Goal: Information Seeking & Learning: Learn about a topic

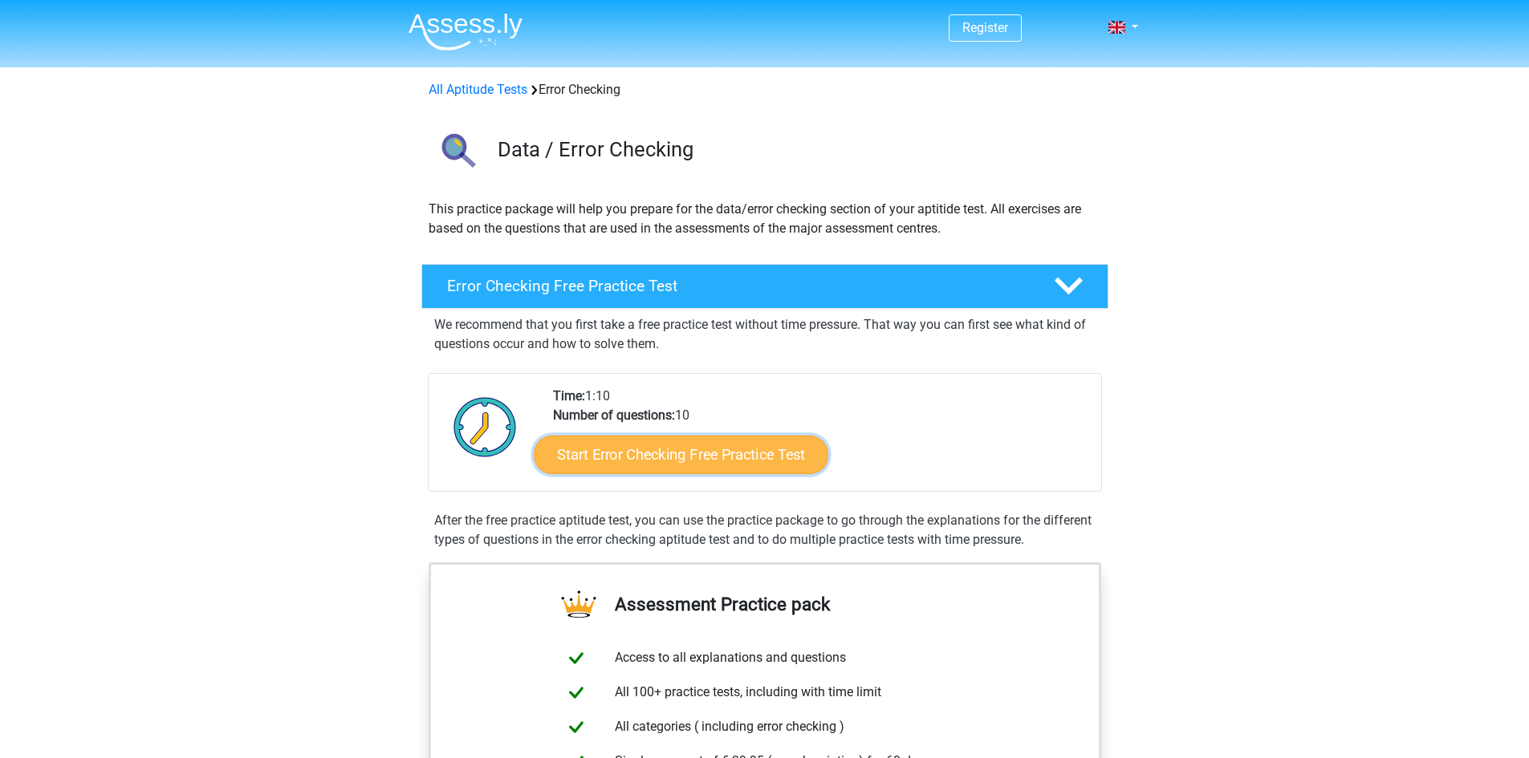
click at [755, 448] on link "Start Error Checking Free Practice Test" at bounding box center [681, 455] width 295 height 39
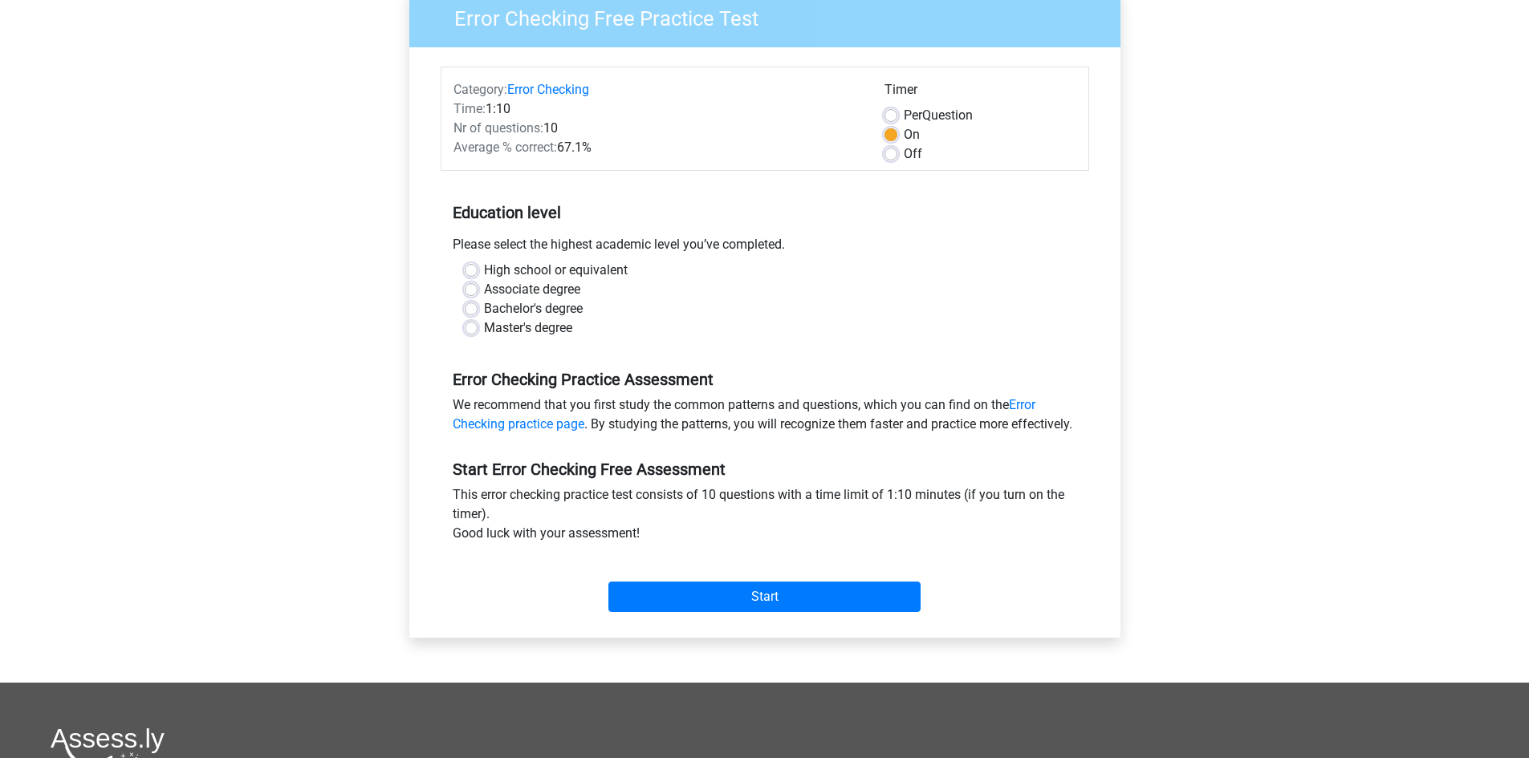
scroll to position [160, 0]
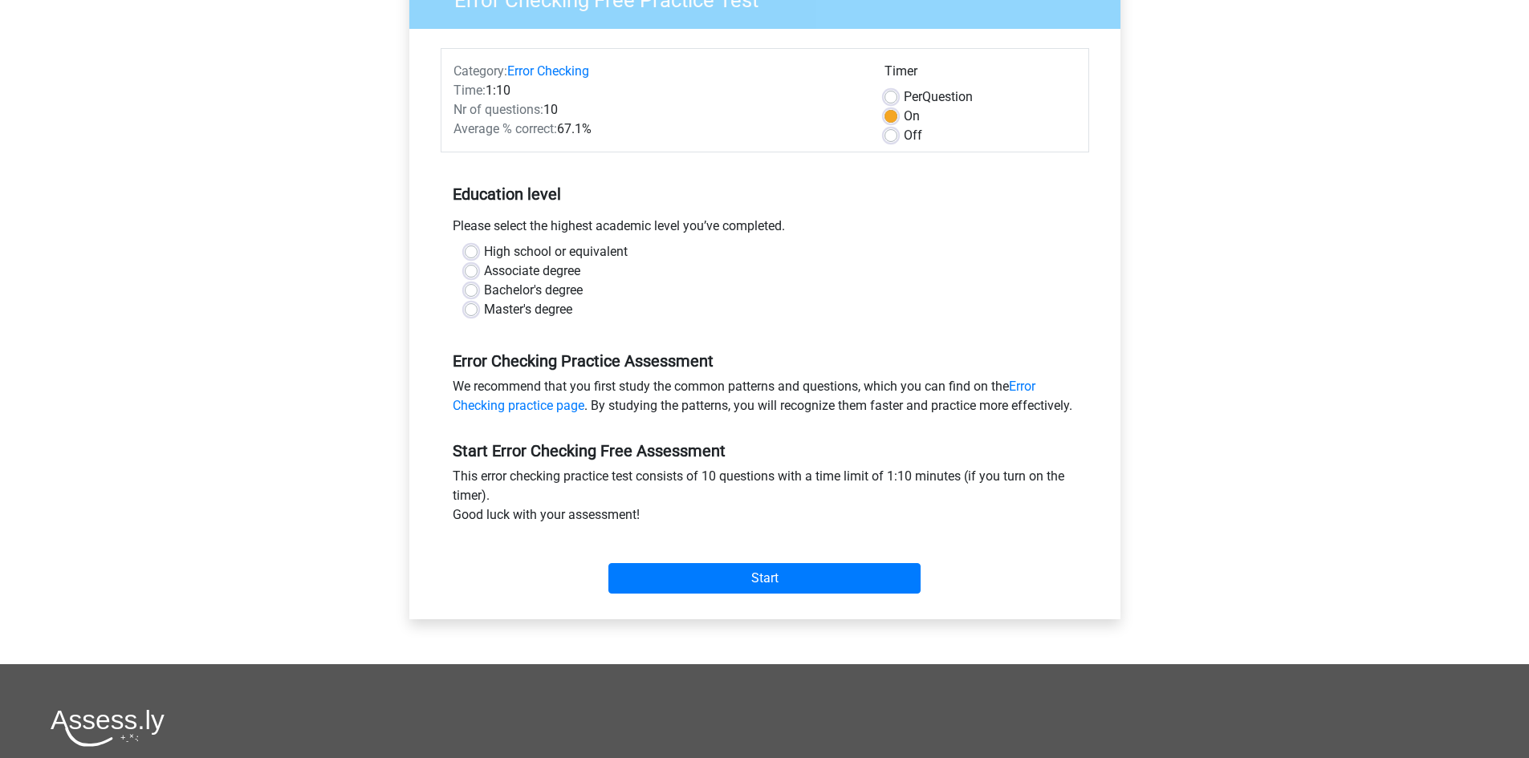
click at [515, 270] on label "Associate degree" at bounding box center [532, 271] width 96 height 19
click at [477, 270] on input "Associate degree" at bounding box center [471, 270] width 13 height 16
radio input "true"
click at [756, 594] on input "Start" at bounding box center [764, 578] width 312 height 30
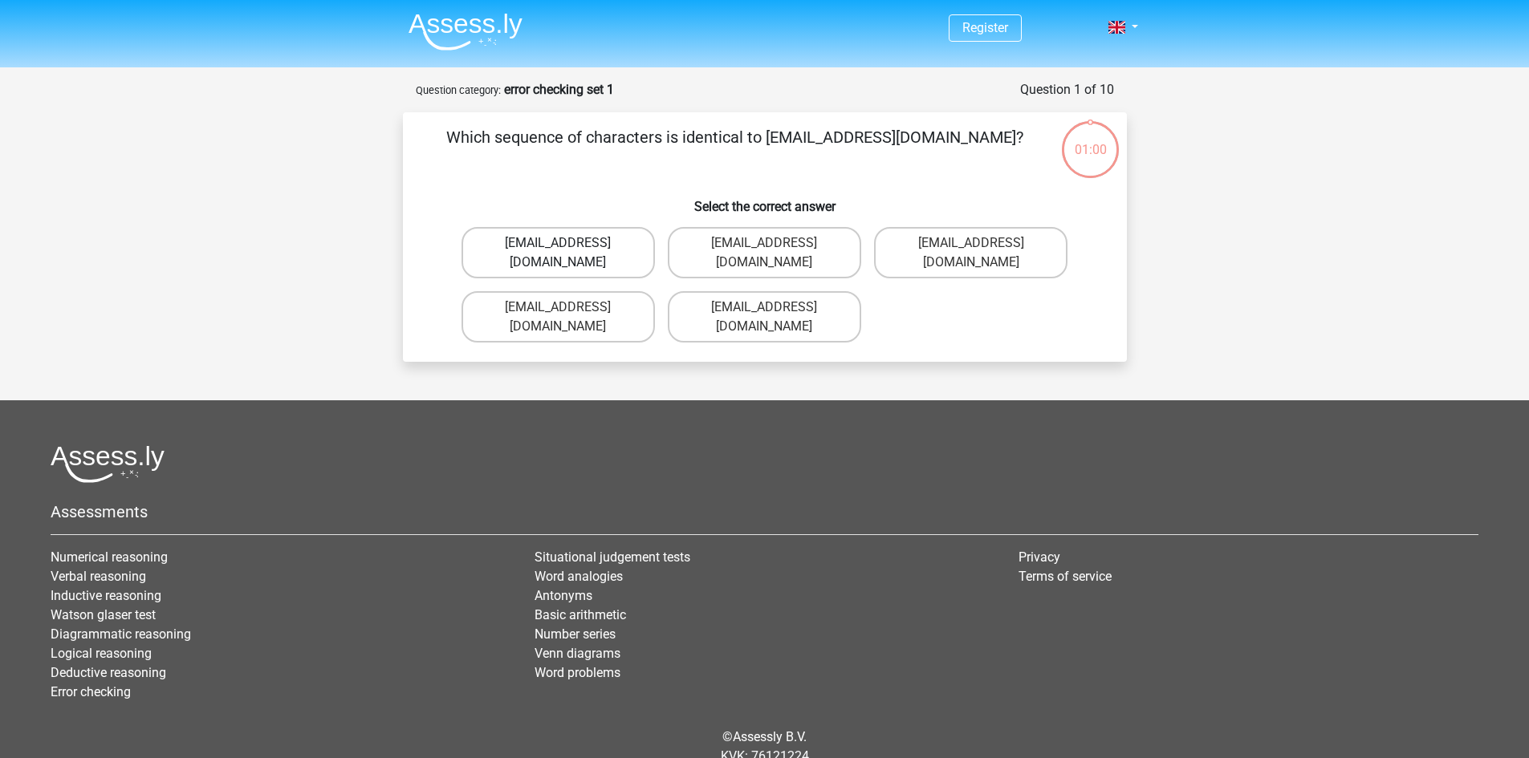
click at [618, 246] on label "Evie_Meade@jointmail.com.uk" at bounding box center [557, 252] width 193 height 51
click at [568, 246] on input "Evie_Meade@jointmail.com.uk" at bounding box center [563, 248] width 10 height 10
radio input "true"
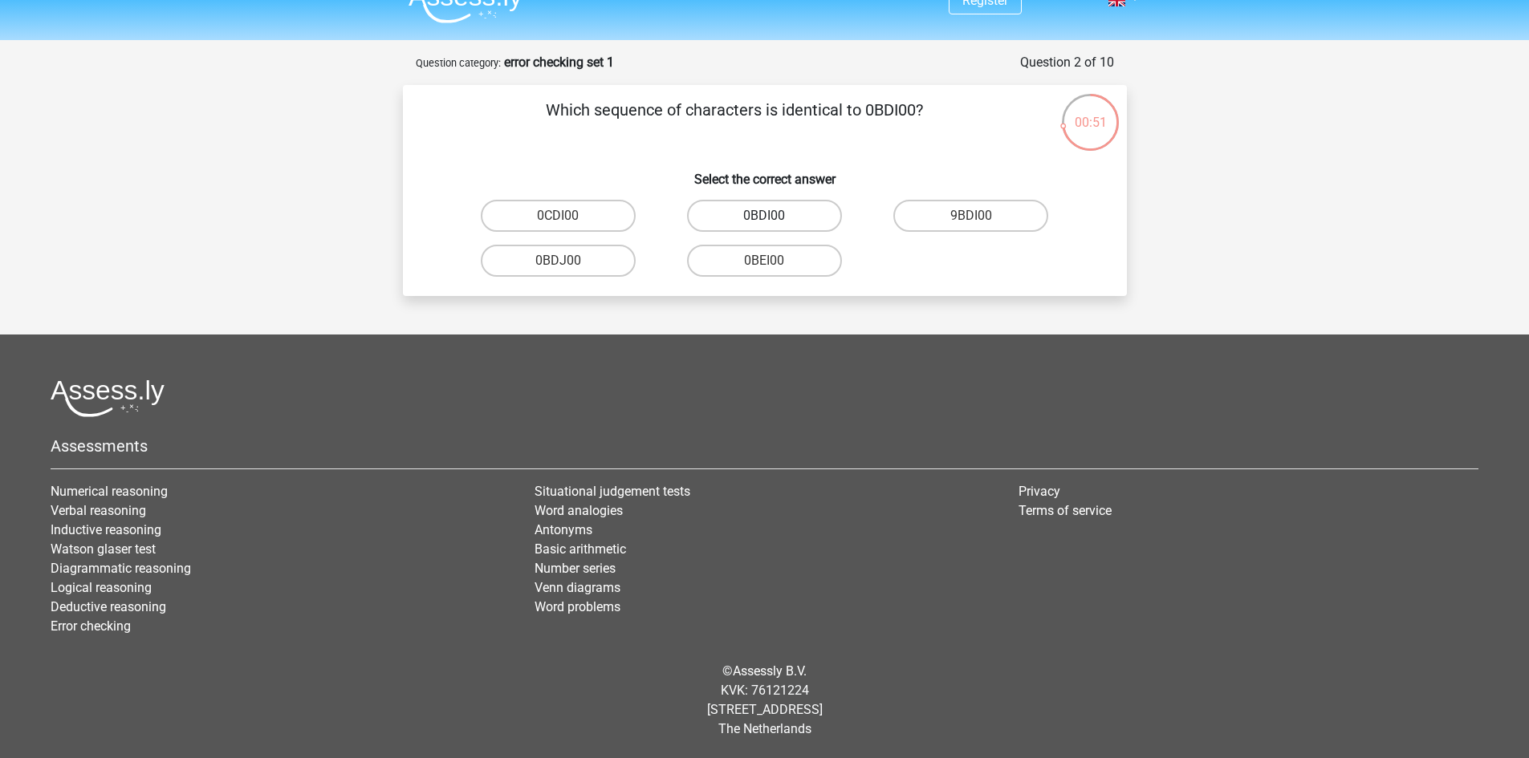
click at [770, 211] on label "0BDI00" at bounding box center [764, 216] width 155 height 32
click at [770, 216] on input "0BDI00" at bounding box center [769, 221] width 10 height 10
radio input "true"
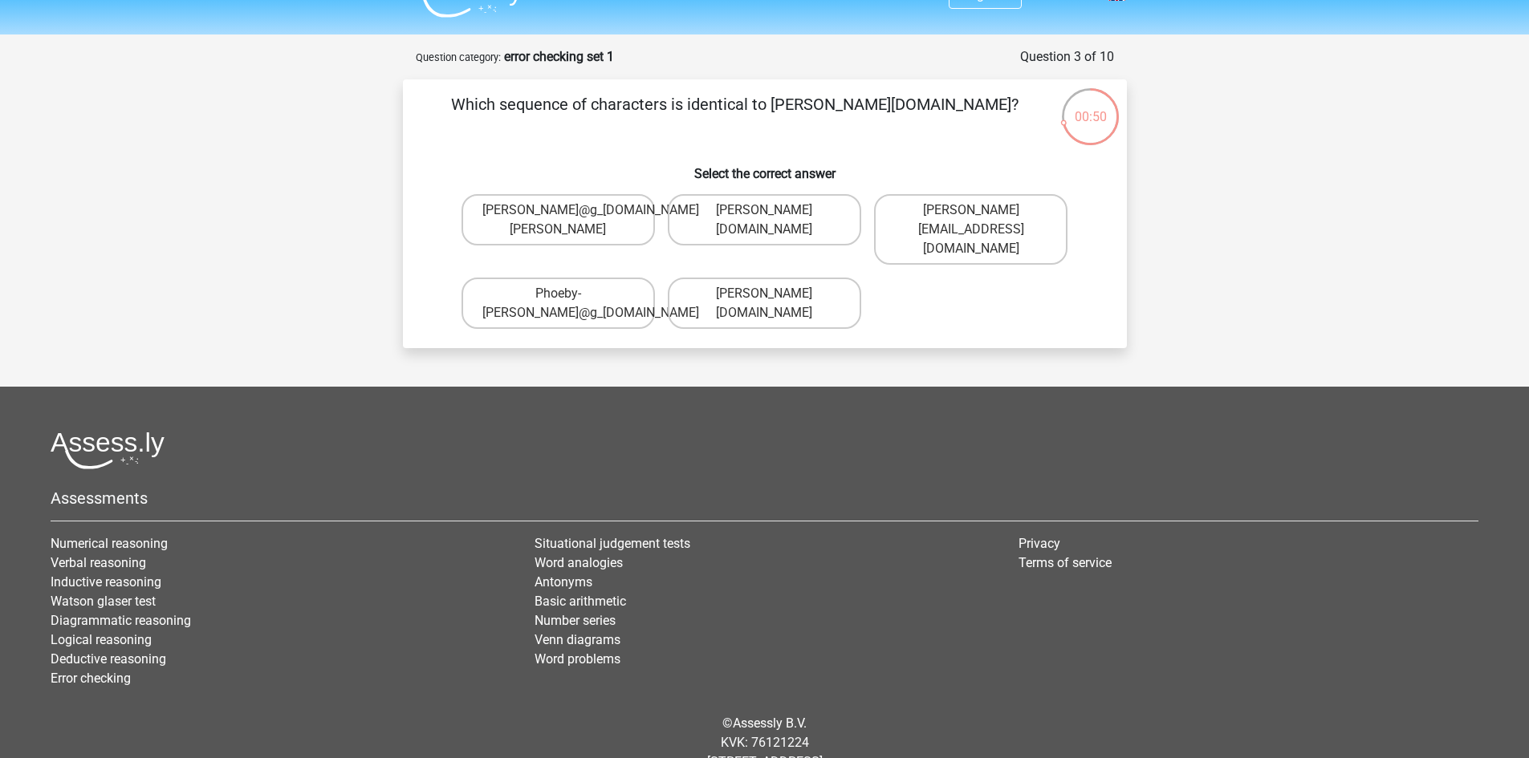
scroll to position [0, 0]
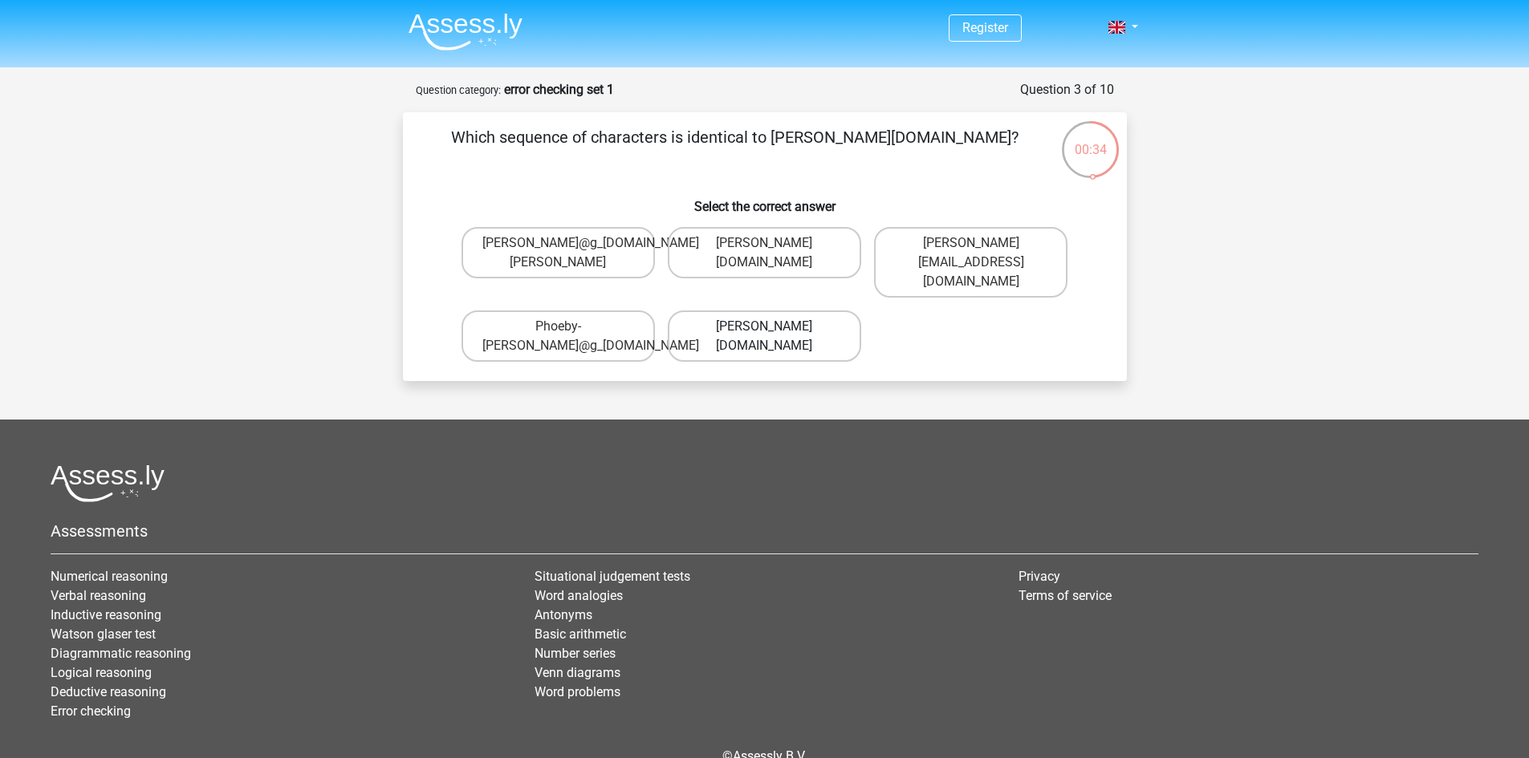
click at [831, 311] on label "Phoebe-Patterson@g_mail.gr" at bounding box center [764, 336] width 193 height 51
click at [774, 327] on input "Phoebe-Patterson@g_mail.gr" at bounding box center [769, 332] width 10 height 10
radio input "true"
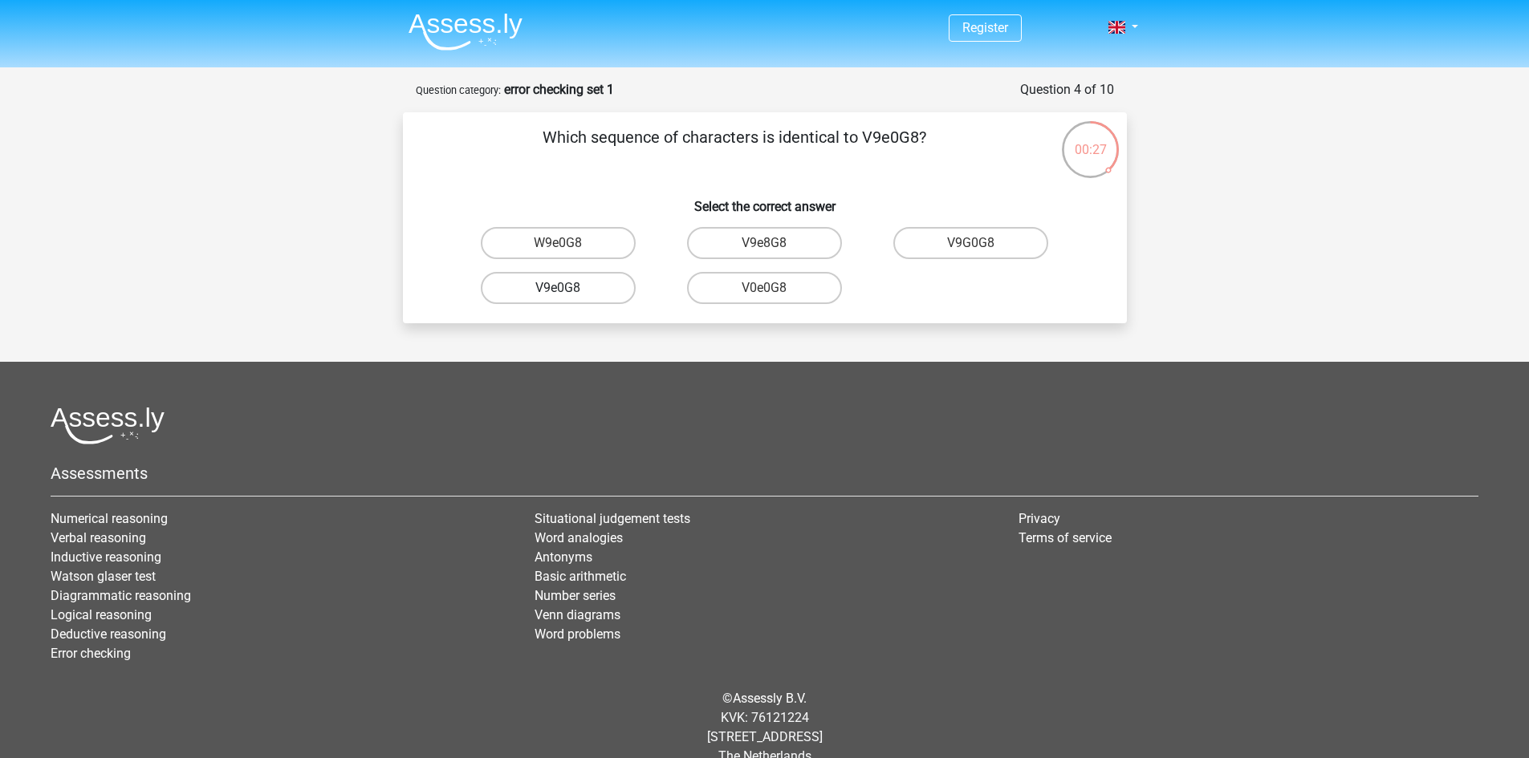
click at [607, 295] on label "V9e0G8" at bounding box center [558, 288] width 155 height 32
click at [568, 295] on input "V9e0G8" at bounding box center [563, 293] width 10 height 10
radio input "true"
click at [616, 247] on label "91051S" at bounding box center [558, 243] width 155 height 32
click at [568, 247] on input "91051S" at bounding box center [563, 248] width 10 height 10
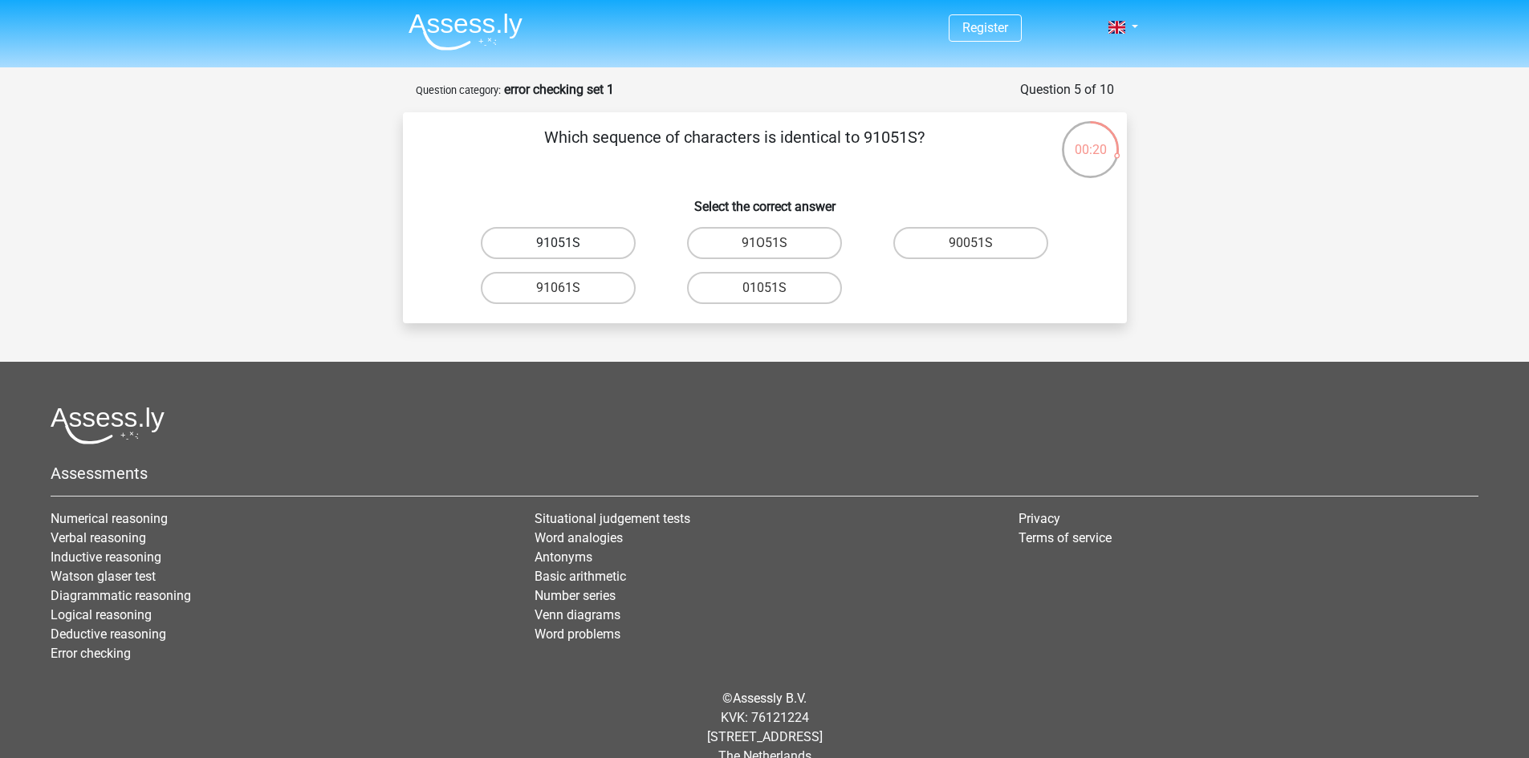
radio input "true"
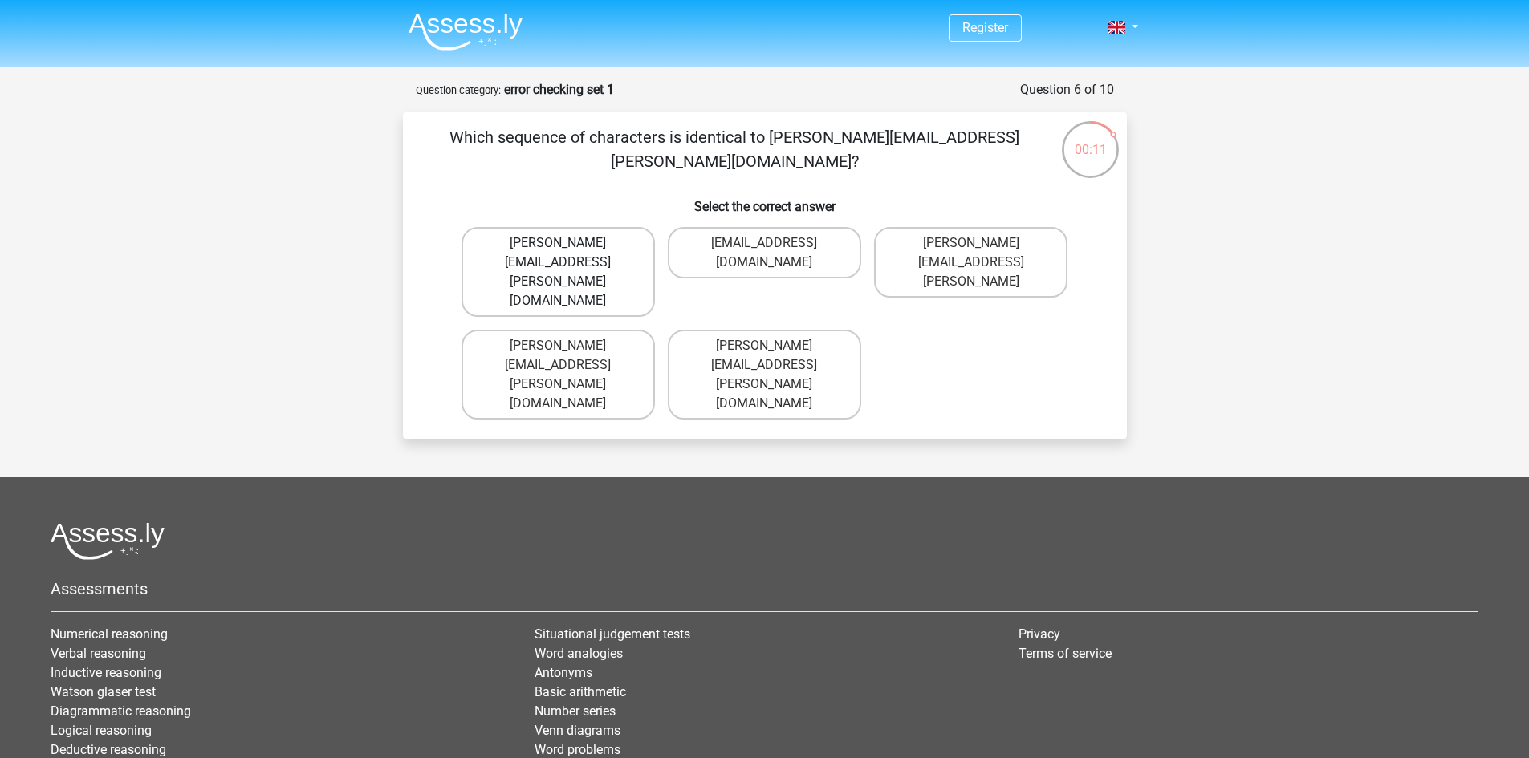
click at [626, 247] on label "Connor.Paterson@mailme.com" at bounding box center [557, 272] width 193 height 90
click at [568, 247] on input "Connor.Paterson@mailme.com" at bounding box center [563, 248] width 10 height 10
radio input "true"
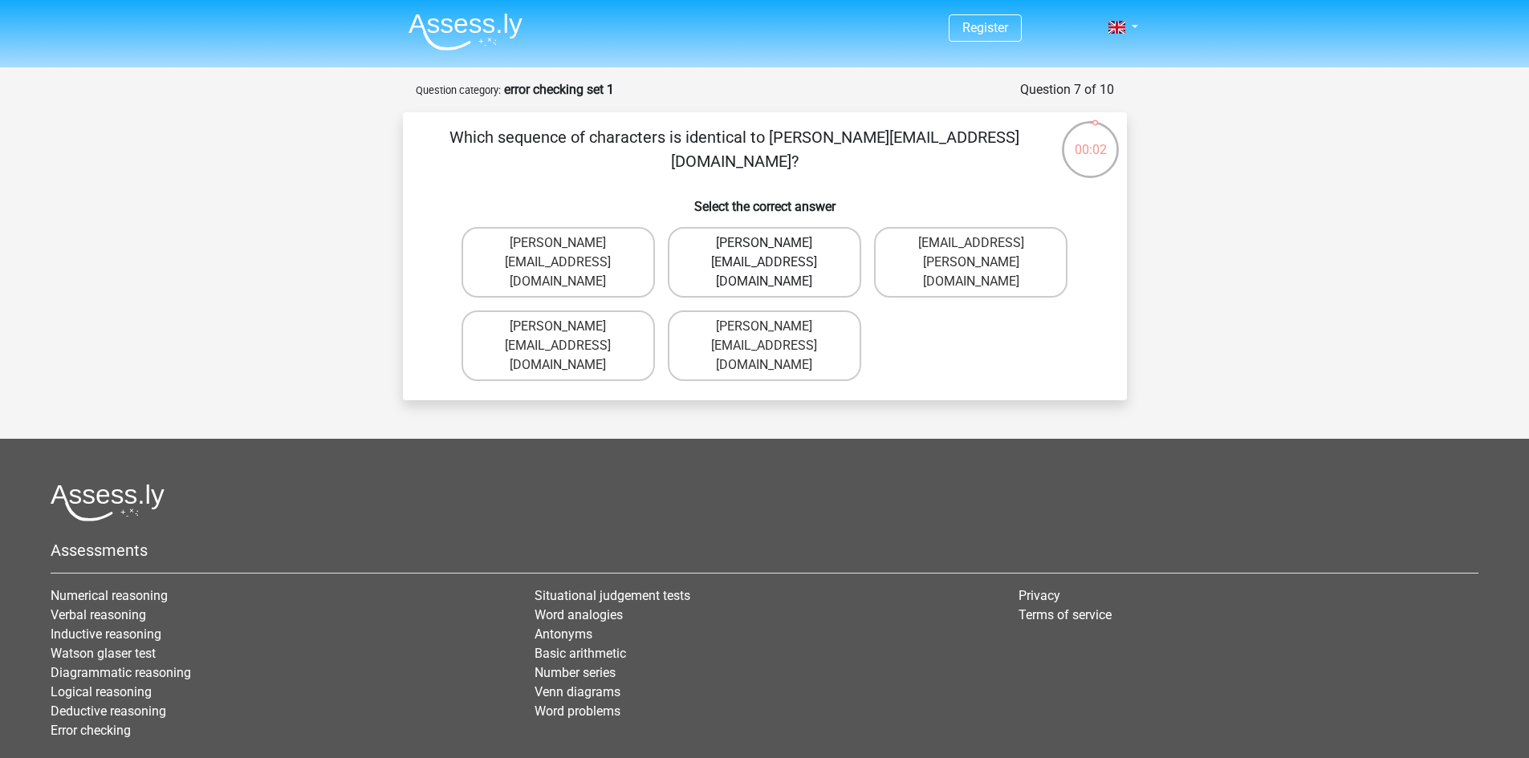
click at [850, 248] on label "Ava-Carroll@mailme.uk.com" at bounding box center [764, 262] width 193 height 71
click at [774, 248] on input "Ava-Carroll@mailme.uk.com" at bounding box center [769, 248] width 10 height 10
radio input "true"
